Goal: Obtain resource: Obtain resource

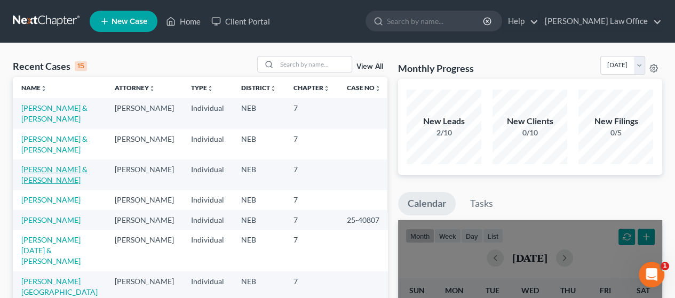
click at [42, 170] on link "[PERSON_NAME] & [PERSON_NAME]" at bounding box center [54, 175] width 66 height 20
select select "4"
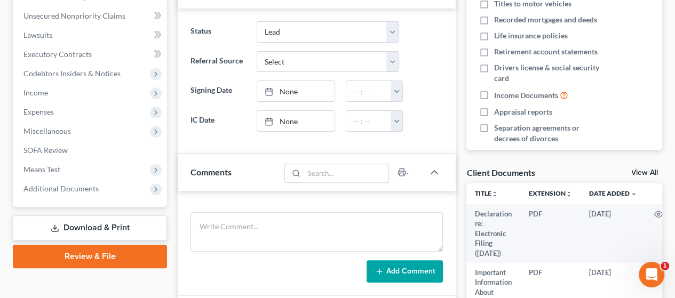
scroll to position [320, 0]
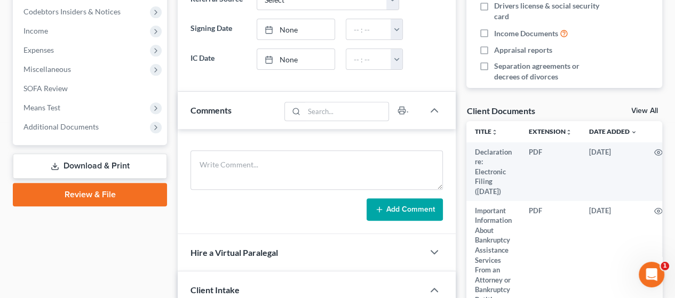
click at [102, 162] on link "Download & Print" at bounding box center [90, 166] width 154 height 25
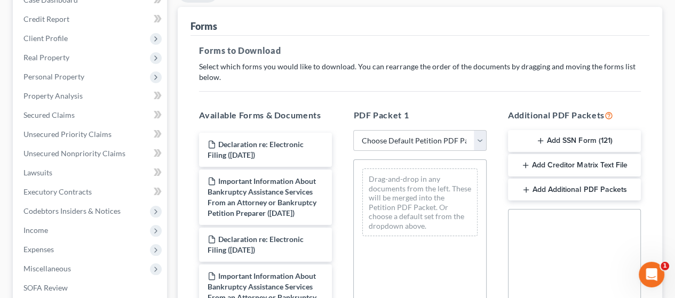
scroll to position [213, 0]
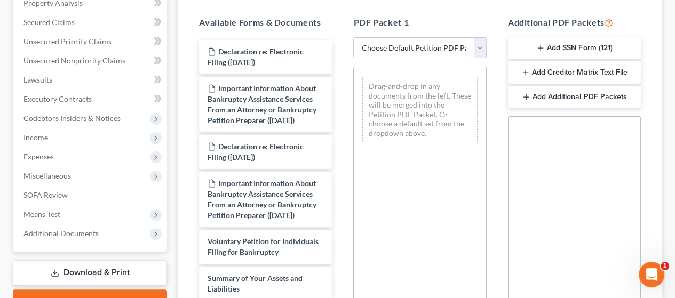
click at [577, 43] on button "Add SSN Form (121)" at bounding box center [574, 48] width 133 height 22
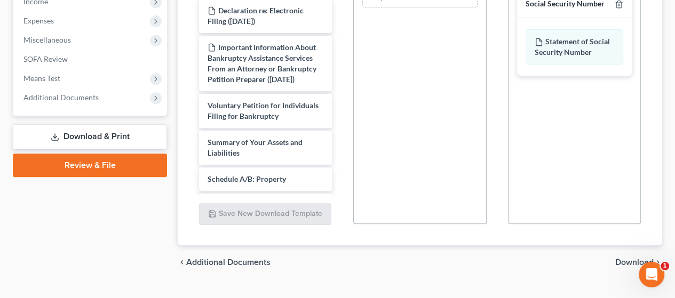
scroll to position [370, 0]
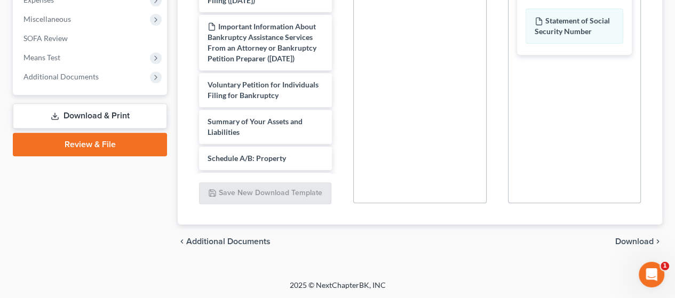
click at [632, 240] on span "Download" at bounding box center [634, 241] width 38 height 9
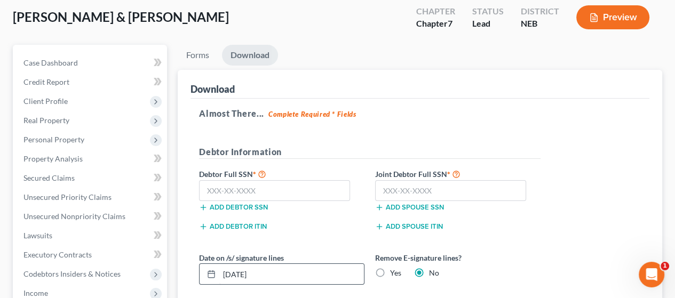
scroll to position [54, 0]
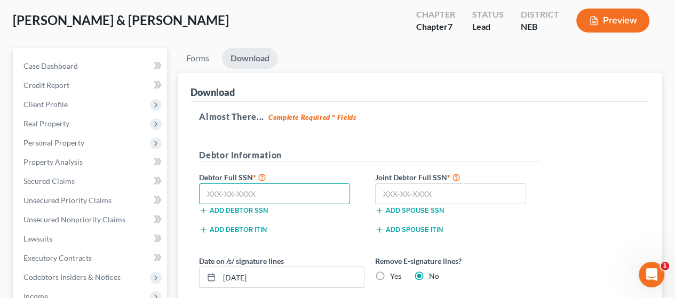
click at [258, 193] on input "text" at bounding box center [274, 194] width 151 height 21
type input "508-02-1736"
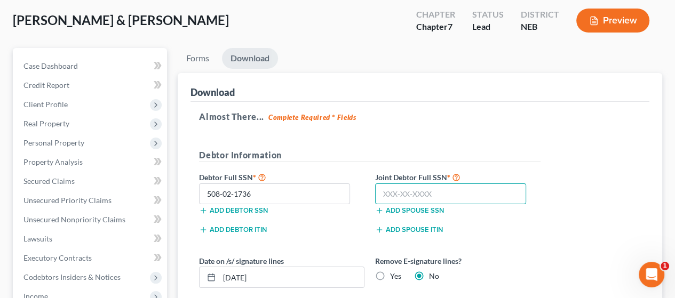
click at [395, 192] on input "text" at bounding box center [450, 194] width 151 height 21
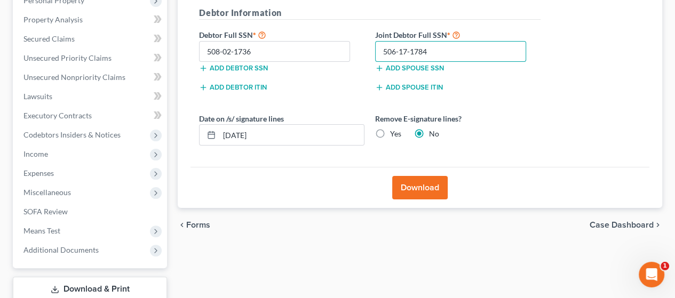
scroll to position [215, 0]
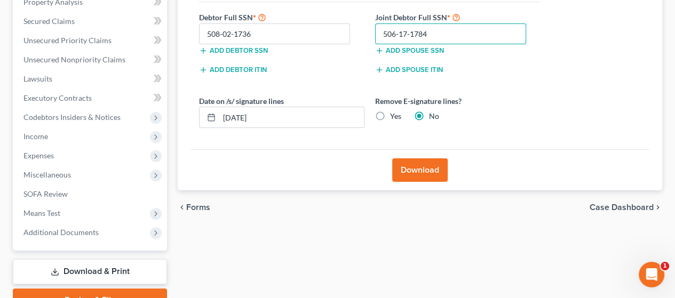
type input "506-17-1784"
click at [419, 169] on button "Download" at bounding box center [420, 170] width 56 height 23
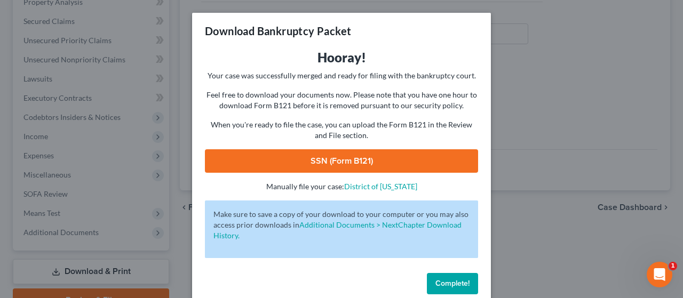
click at [399, 160] on link "SSN (Form B121)" at bounding box center [341, 160] width 273 height 23
click at [454, 281] on span "Complete!" at bounding box center [452, 283] width 34 height 9
